Goal: Check status: Check status

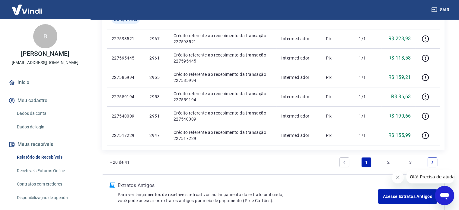
scroll to position [452, 0]
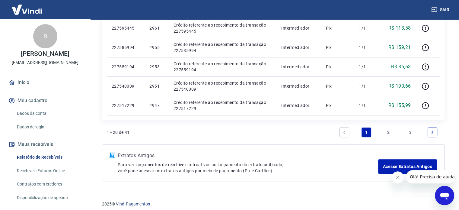
drag, startPoint x: 409, startPoint y: 131, endPoint x: 233, endPoint y: 136, distance: 176.2
click at [409, 131] on link "3" at bounding box center [410, 132] width 10 height 10
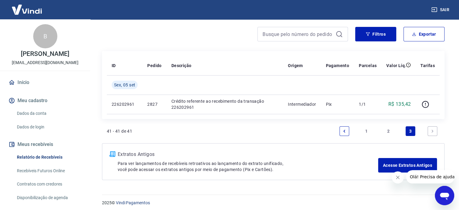
scroll to position [51, 0]
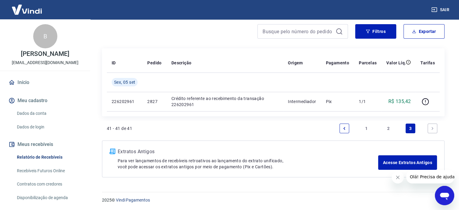
click at [346, 128] on link "Previous page" at bounding box center [344, 128] width 10 height 10
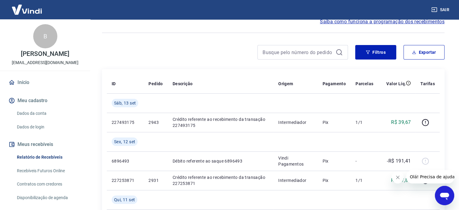
scroll to position [90, 0]
